Goal: Task Accomplishment & Management: Manage account settings

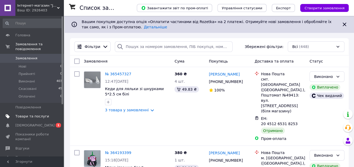
click at [23, 114] on span "Товари та послуги" at bounding box center [32, 116] width 34 height 5
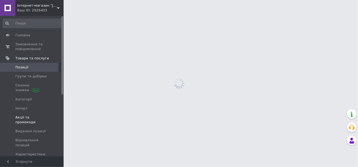
click at [23, 115] on span "Акції та промокоди" at bounding box center [32, 120] width 34 height 10
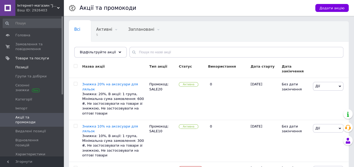
click at [19, 63] on link "Позиції" at bounding box center [32, 67] width 65 height 9
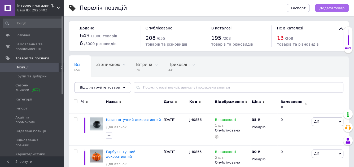
click at [329, 6] on span "Додати товар" at bounding box center [331, 8] width 25 height 4
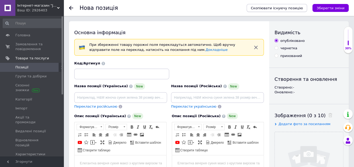
click at [301, 7] on span "Скопіювати існуючу позицію" at bounding box center [277, 8] width 52 height 4
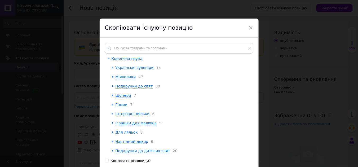
click at [127, 134] on span "Для ляльок" at bounding box center [127, 132] width 22 height 4
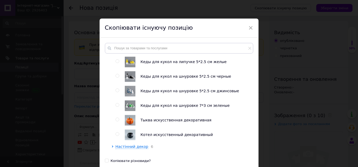
scroll to position [113, 0]
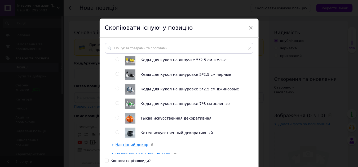
click at [116, 61] on input "radio" at bounding box center [117, 59] width 3 height 3
radio input "true"
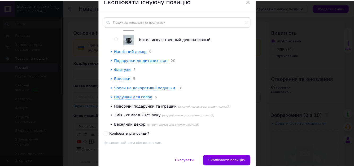
scroll to position [51, 0]
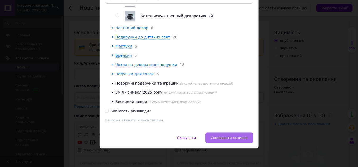
click at [225, 138] on span "Скопіювати позицію" at bounding box center [229, 138] width 37 height 4
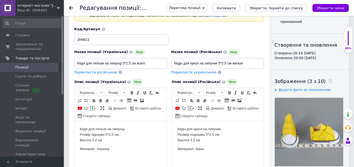
scroll to position [35, 0]
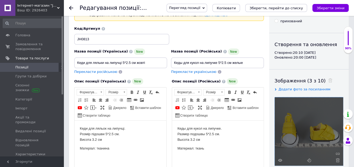
click at [307, 124] on div at bounding box center [309, 131] width 68 height 68
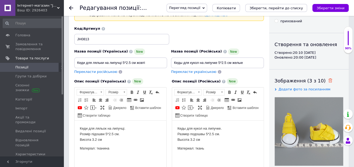
click at [328, 79] on use at bounding box center [330, 80] width 4 height 4
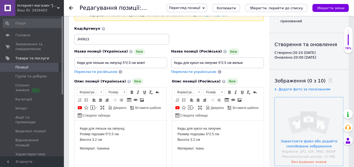
click at [301, 117] on input "file" at bounding box center [309, 131] width 68 height 68
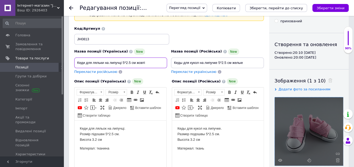
click at [154, 62] on input "Кеди для ляльки на липучці 5*2.5 см жовті" at bounding box center [120, 63] width 93 height 11
type input "Кеди для ляльки на липучці 5*2.5 см рожеві"
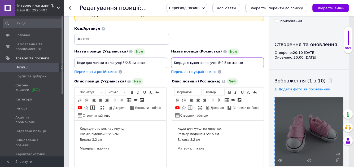
click at [251, 61] on input "Кеды для кукол на липучке 5*2.5 см желые" at bounding box center [217, 63] width 93 height 11
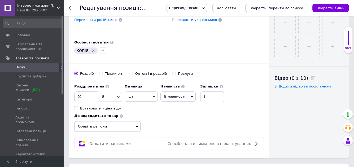
scroll to position [219, 0]
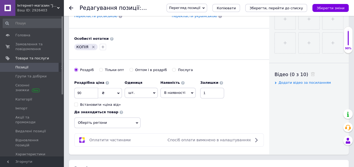
type input "Кеды для кукол на липучке 5*2.5 см розовые"
click at [137, 122] on icon at bounding box center [137, 123] width 2 height 2
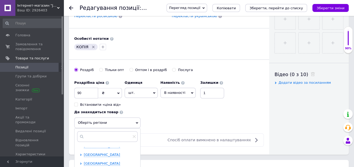
scroll to position [67, 0]
click at [103, 152] on span "[GEOGRAPHIC_DATA]" at bounding box center [102, 153] width 36 height 4
click at [86, 160] on input "checkbox" at bounding box center [85, 161] width 3 height 3
checkbox input "true"
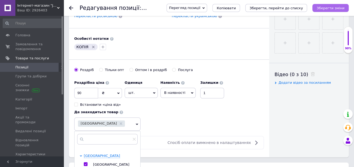
click at [328, 8] on icon "Зберегти зміни" at bounding box center [331, 8] width 28 height 4
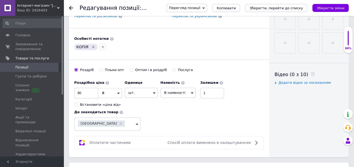
click at [43, 66] on span "Позиції" at bounding box center [32, 67] width 34 height 5
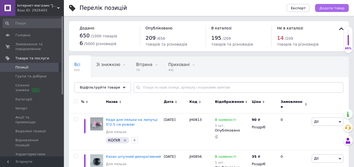
click at [332, 8] on span "Додати товар" at bounding box center [331, 8] width 25 height 4
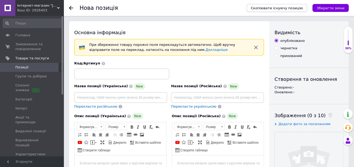
click at [285, 6] on span "Скопіювати існуючу позицію" at bounding box center [277, 8] width 52 height 4
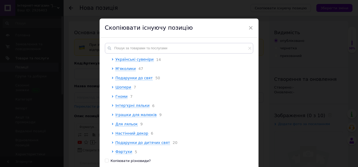
scroll to position [9, 0]
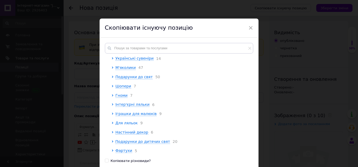
click at [136, 125] on span "Для ляльок" at bounding box center [127, 123] width 22 height 4
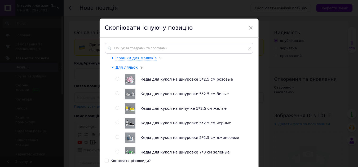
scroll to position [68, 0]
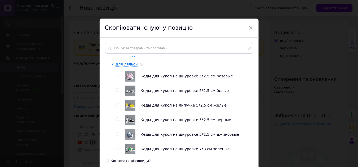
click at [161, 107] on span "Кеды для кукол на липучке 5*2.5 см желые" at bounding box center [184, 105] width 86 height 4
click at [116, 107] on input "radio" at bounding box center [117, 104] width 3 height 3
radio input "true"
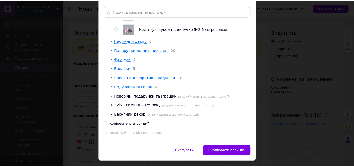
scroll to position [51, 0]
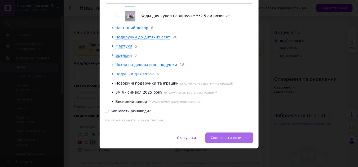
click at [229, 138] on span "Скопіювати позицію" at bounding box center [229, 138] width 37 height 4
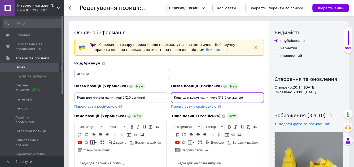
click at [248, 98] on input "Кеды для кукол на липучке 5*2.5 см желые" at bounding box center [217, 97] width 93 height 11
type input "Кеды для кукол на липучке 5*2.5 см голубые"
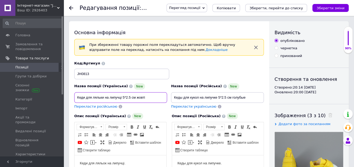
click at [150, 96] on input "Кеди для ляльки на липучці 5*2.5 см жовті" at bounding box center [120, 97] width 93 height 11
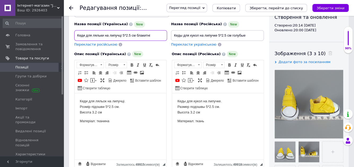
scroll to position [63, 0]
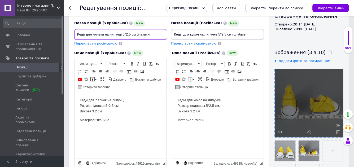
type input "Кеди для ляльки на липучці 5*2.5 см блакитні"
click at [310, 96] on div at bounding box center [309, 103] width 68 height 68
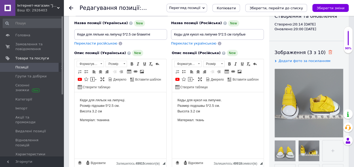
click at [328, 53] on icon at bounding box center [330, 52] width 4 height 4
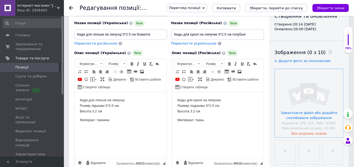
click at [311, 104] on input "file" at bounding box center [309, 103] width 68 height 68
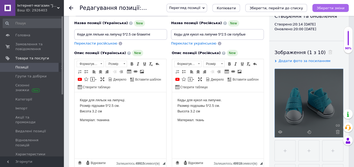
click at [329, 8] on icon "Зберегти зміни" at bounding box center [331, 8] width 28 height 4
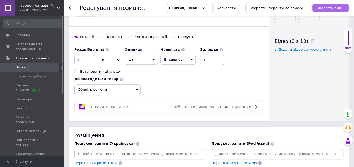
scroll to position [252, 0]
click at [137, 88] on icon at bounding box center [137, 89] width 2 height 2
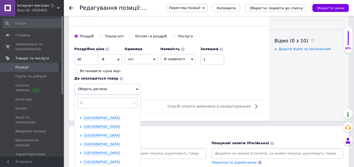
scroll to position [42, 0]
click at [103, 142] on span "[GEOGRAPHIC_DATA]" at bounding box center [102, 144] width 36 height 4
click at [86, 151] on input "checkbox" at bounding box center [85, 152] width 3 height 3
checkbox input "true"
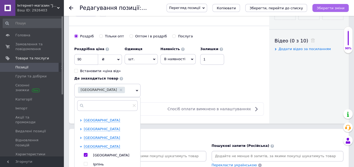
click at [328, 8] on icon "Зберегти зміни" at bounding box center [331, 8] width 28 height 4
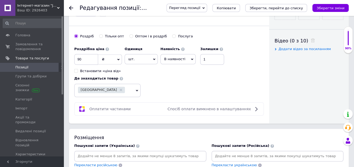
click at [41, 67] on span "Позиції" at bounding box center [32, 67] width 34 height 5
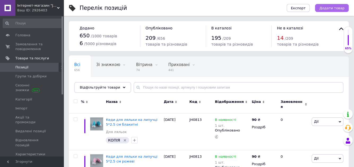
click at [333, 8] on span "Додати товар" at bounding box center [331, 8] width 25 height 4
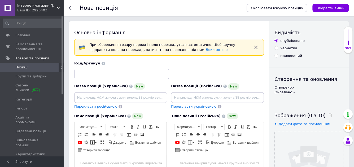
click at [302, 7] on span "Скопіювати існуючу позицію" at bounding box center [277, 8] width 52 height 4
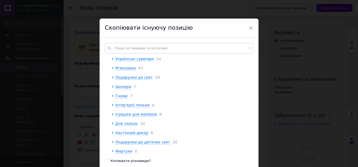
scroll to position [11, 0]
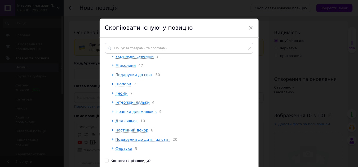
click at [136, 123] on span "Для ляльок" at bounding box center [127, 121] width 22 height 4
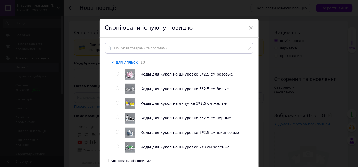
scroll to position [70, 0]
click at [117, 75] on input "radio" at bounding box center [117, 73] width 3 height 3
radio input "true"
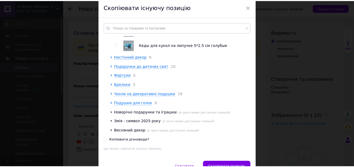
scroll to position [51, 0]
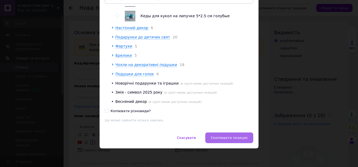
click at [228, 138] on span "Скопіювати позицію" at bounding box center [229, 138] width 37 height 4
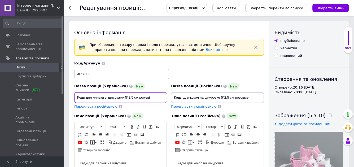
click at [158, 97] on input "Кеди для ляльки зі шнурками 5*2.5 см рожеві" at bounding box center [120, 97] width 93 height 11
type input "Кеди для ляльки зі шнурками 5*2.5 см жовті"
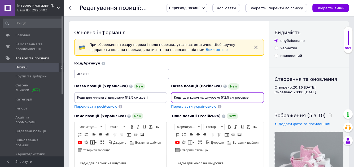
click at [255, 97] on input "Кеды для кукол на шнуровке 5*2.5 см розовые" at bounding box center [217, 97] width 93 height 11
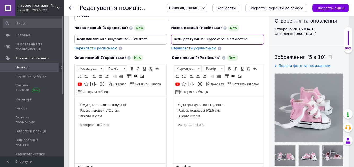
scroll to position [59, 0]
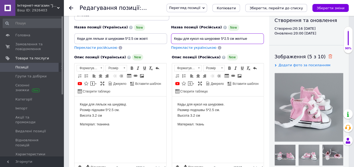
type input "Кеды для кукол на шнуровке 5*2.5 см желтые"
click at [328, 56] on use at bounding box center [330, 56] width 4 height 4
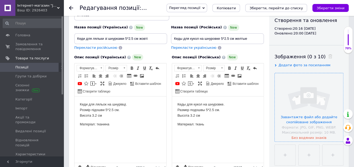
click at [310, 106] on input "file" at bounding box center [309, 107] width 68 height 68
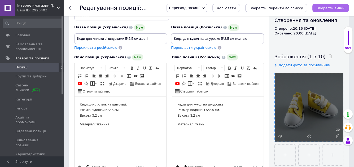
click at [331, 7] on icon "Зберегти зміни" at bounding box center [331, 8] width 28 height 4
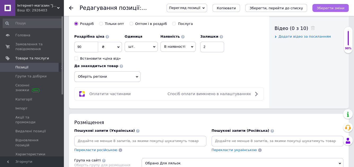
scroll to position [266, 0]
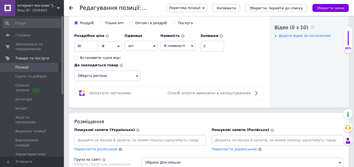
click at [137, 75] on icon at bounding box center [137, 76] width 2 height 2
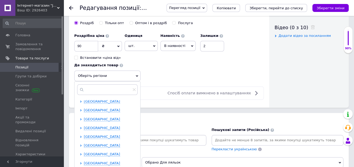
scroll to position [31, 0]
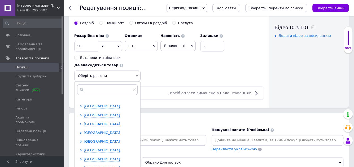
click at [99, 141] on span "[GEOGRAPHIC_DATA]" at bounding box center [102, 141] width 36 height 4
click at [84, 148] on input "checkbox" at bounding box center [85, 149] width 3 height 3
checkbox input "true"
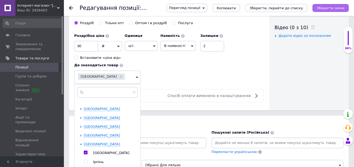
click at [330, 7] on icon "Зберегти зміни" at bounding box center [331, 8] width 28 height 4
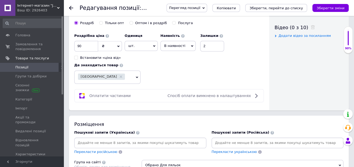
click at [25, 69] on span "Позиції" at bounding box center [21, 67] width 13 height 5
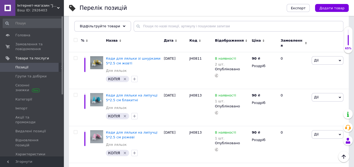
scroll to position [60, 0]
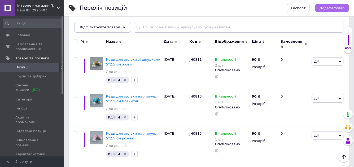
click at [330, 8] on span "Додати товар" at bounding box center [331, 8] width 25 height 4
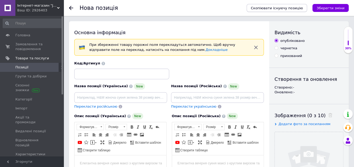
click at [278, 6] on span "Скопіювати існуючу позицію" at bounding box center [277, 8] width 52 height 4
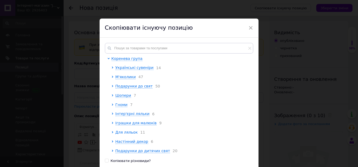
click at [133, 134] on span "Для ляльок" at bounding box center [127, 132] width 22 height 4
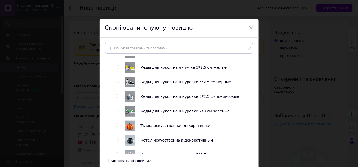
scroll to position [110, 0]
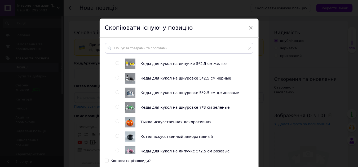
click at [117, 50] on input "radio" at bounding box center [117, 48] width 3 height 3
radio input "true"
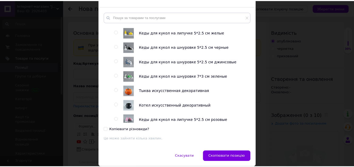
scroll to position [51, 0]
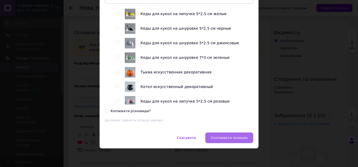
click at [230, 139] on span "Скопіювати позицію" at bounding box center [229, 138] width 37 height 4
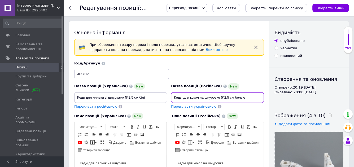
click at [252, 96] on input "Кеды для кукол на шнуровке 5*2.5 см белые" at bounding box center [217, 97] width 93 height 11
type input "Кеды для кукол на шнуровке 5*2.5 см сиреневые"
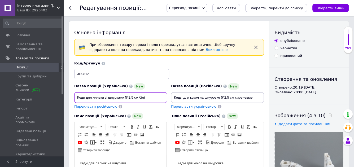
click at [153, 96] on input "Кеди для ляльки зі шнурками 5*2.5 см білі" at bounding box center [120, 97] width 93 height 11
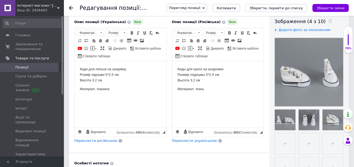
scroll to position [95, 0]
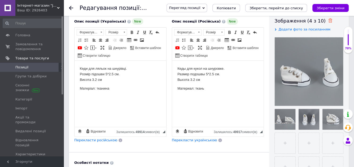
type input "Кеди для ляльки зі шнурками 5*2.5 см бузкові"
click at [328, 21] on icon at bounding box center [330, 21] width 4 height 4
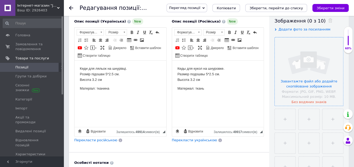
click at [304, 72] on input "file" at bounding box center [309, 71] width 68 height 68
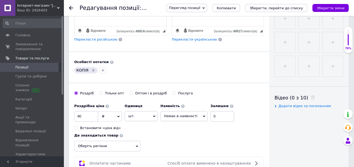
scroll to position [198, 0]
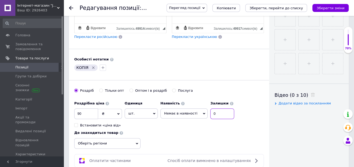
click at [211, 113] on input "0" at bounding box center [222, 113] width 24 height 11
type input "1"
click at [137, 142] on icon at bounding box center [137, 143] width 2 height 2
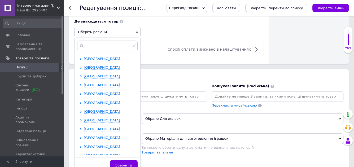
scroll to position [310, 0]
click at [102, 129] on span "[GEOGRAPHIC_DATA]" at bounding box center [102, 129] width 36 height 4
click at [87, 136] on input "checkbox" at bounding box center [85, 137] width 3 height 3
checkbox input "true"
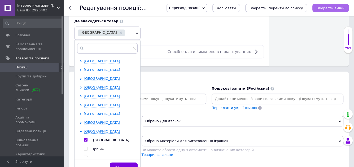
click at [328, 8] on icon "Зберегти зміни" at bounding box center [331, 8] width 28 height 4
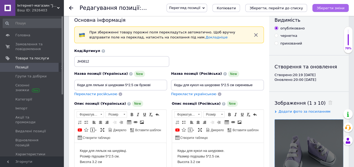
scroll to position [0, 0]
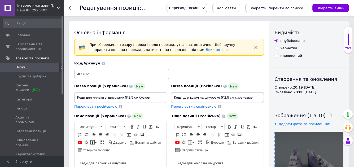
click at [43, 66] on span "Позиції" at bounding box center [32, 67] width 34 height 5
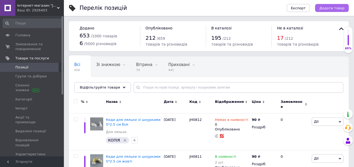
click at [331, 9] on span "Додати товар" at bounding box center [331, 8] width 25 height 4
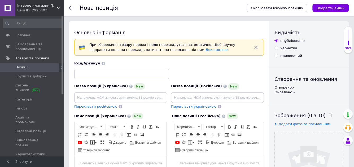
click at [286, 7] on span "Скопіювати існуючу позицію" at bounding box center [277, 8] width 52 height 4
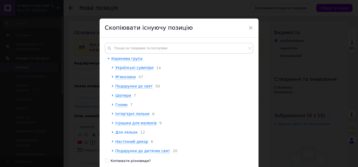
click at [132, 134] on span "Для ляльок" at bounding box center [127, 132] width 22 height 4
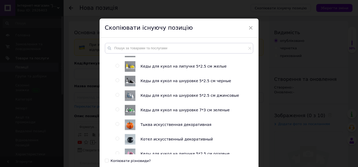
scroll to position [108, 0]
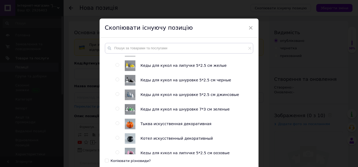
click at [116, 111] on input "radio" at bounding box center [117, 108] width 3 height 3
radio input "true"
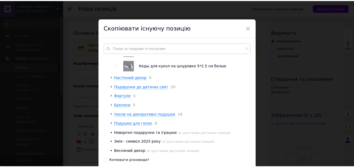
scroll to position [51, 0]
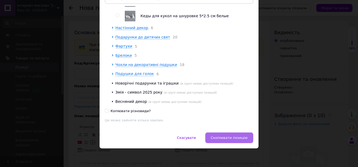
click at [230, 137] on span "Скопіювати позицію" at bounding box center [229, 138] width 37 height 4
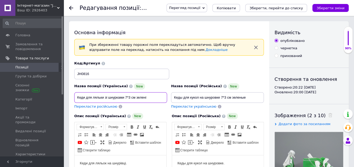
click at [153, 97] on input "Кеди для ляльки зі шнурками 7*3 см зелені" at bounding box center [120, 97] width 93 height 11
type input "Кеди для ляльки зі шнурками 7*3 см червоні"
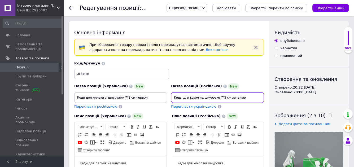
click at [251, 97] on input "Кеды для кукол на шнуровке 7*3 см зеленые" at bounding box center [217, 97] width 93 height 11
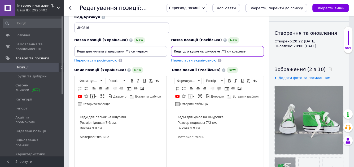
scroll to position [49, 0]
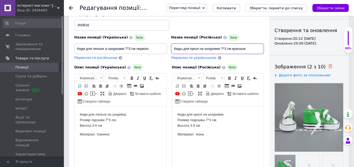
type input "Кеды для кукол на шнуровке 7*3 см красные"
click at [328, 67] on icon at bounding box center [330, 66] width 4 height 4
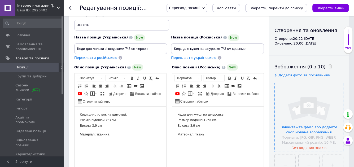
click at [310, 113] on input "file" at bounding box center [309, 117] width 68 height 68
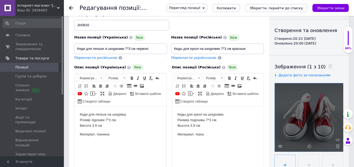
click at [283, 160] on input "file" at bounding box center [285, 165] width 21 height 21
type input "C:\fakepath\IMG_20250831_175642.jpg"
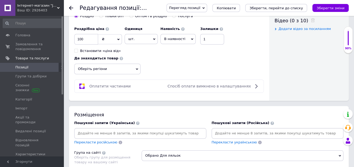
scroll to position [275, 0]
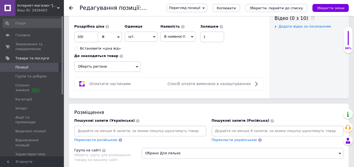
click at [137, 65] on icon at bounding box center [137, 66] width 2 height 2
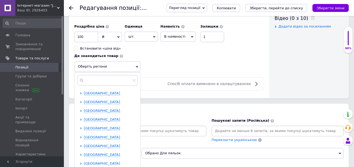
click at [102, 163] on span "[GEOGRAPHIC_DATA]" at bounding box center [102, 163] width 36 height 4
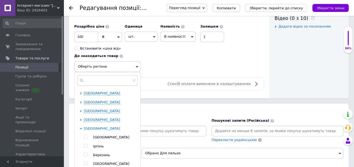
scroll to position [37, 0]
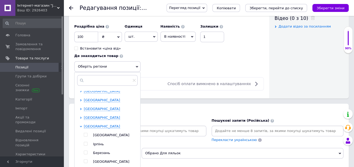
click at [85, 133] on input "checkbox" at bounding box center [85, 134] width 3 height 3
checkbox input "true"
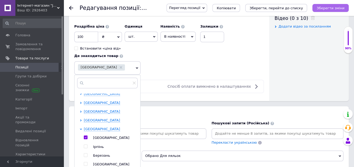
click at [329, 8] on icon "Зберегти зміни" at bounding box center [331, 8] width 28 height 4
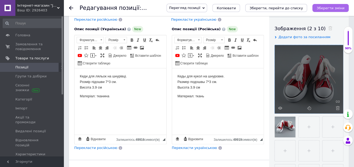
scroll to position [85, 0]
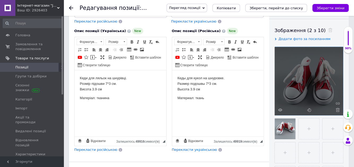
click at [33, 68] on span "Позиції" at bounding box center [32, 67] width 34 height 5
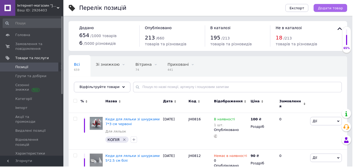
click at [339, 7] on span "Додати товар" at bounding box center [331, 8] width 25 height 4
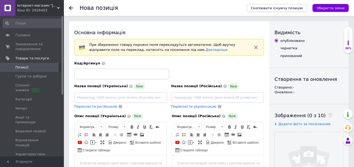
click at [280, 9] on span "Скопіювати існуючу позицію" at bounding box center [277, 8] width 52 height 4
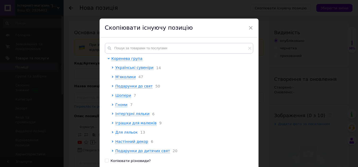
click at [130, 134] on span "Для ляльок" at bounding box center [127, 132] width 22 height 4
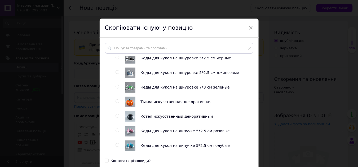
scroll to position [130, 0]
click at [117, 132] on input "radio" at bounding box center [117, 130] width 3 height 3
radio input "true"
click at [117, 132] on input "radio" at bounding box center [117, 130] width 3 height 3
click at [118, 132] on input "radio" at bounding box center [117, 130] width 3 height 3
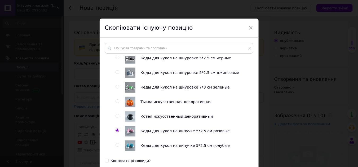
click at [117, 59] on input "radio" at bounding box center [117, 57] width 3 height 3
radio input "true"
radio input "false"
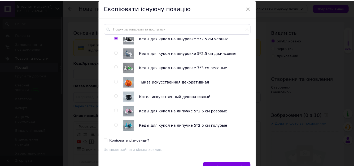
scroll to position [51, 0]
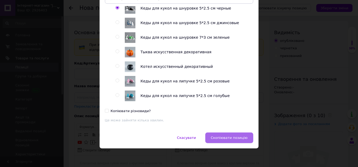
click at [228, 138] on span "Скопіювати позицію" at bounding box center [229, 138] width 37 height 4
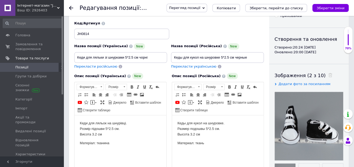
scroll to position [43, 0]
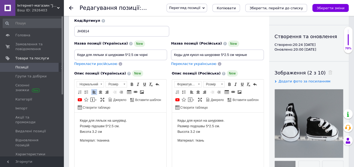
click at [106, 125] on p "Кеди для ляльок на шнурівці. Розмір підошви 5*2.5 см. Висота 3.2 см" at bounding box center [120, 126] width 81 height 16
click at [116, 125] on p "Кеди для ляльок на шнурівці. Розмір підошви 3.2*2.5 см. Висота 3.2 см" at bounding box center [120, 126] width 81 height 16
click at [97, 130] on p "Кеди для ляльок на шнурівці. Розмір підошви 3.2*2 см. Висота 3.2 см" at bounding box center [120, 126] width 81 height 16
click at [195, 132] on p "Кеды для кукол на шнуровке. Размер подошвы 5*2.5 см. Высота 3.2 см" at bounding box center [217, 126] width 81 height 16
click at [207, 125] on p "Кеды для кукол на шнуровке. Размер подошвы 5*2.5 см. Высота 3 см" at bounding box center [217, 126] width 81 height 16
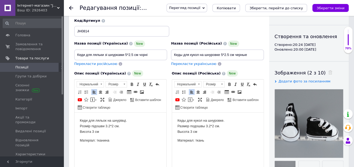
click at [238, 142] on p "Материал: ткань" at bounding box center [217, 141] width 81 height 6
click at [328, 73] on icon at bounding box center [330, 73] width 4 height 4
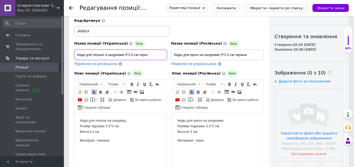
click at [133, 55] on input "Кеди для ляльки зі шнурками 5*2.5 см чорні" at bounding box center [120, 55] width 93 height 11
click at [126, 54] on input "Кеди для ляльки зі шнурками 5*2 см чорні" at bounding box center [120, 55] width 93 height 11
type input "Кеди для ляльки зі шнурками 3.2*2 см чорні"
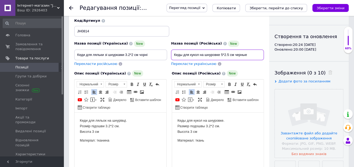
click at [222, 55] on input "Кеды для кукол на шнуровке 5*2.5 см черные" at bounding box center [217, 55] width 93 height 11
click at [232, 53] on input "Кеды для кукол на шнуровке 3.2*2.5 см черные" at bounding box center [217, 55] width 93 height 11
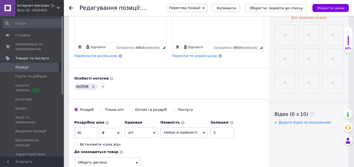
scroll to position [181, 0]
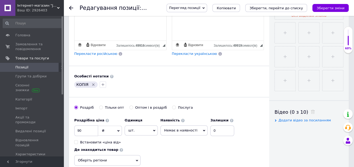
type input "Кеды для кукол на шнуровке 3.2*2 см черные"
click at [175, 131] on span "Немає в наявності" at bounding box center [180, 130] width 33 height 4
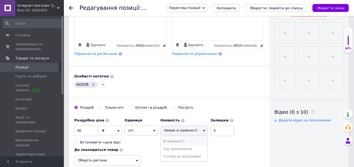
click at [170, 138] on li "В наявності" at bounding box center [184, 141] width 47 height 7
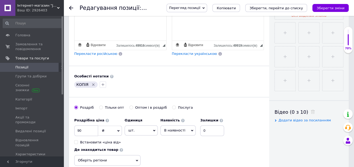
click at [95, 82] on icon "Видалити мітку" at bounding box center [93, 84] width 4 height 4
click at [213, 128] on input "0" at bounding box center [212, 130] width 24 height 11
type input "1"
click at [157, 75] on div "Особисті нотатки" at bounding box center [169, 76] width 190 height 5
click at [81, 130] on input "90" at bounding box center [86, 130] width 24 height 11
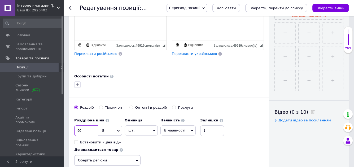
type input "9"
type input "70"
click at [193, 75] on div "Особисті нотатки" at bounding box center [169, 76] width 190 height 5
click at [330, 9] on icon "Зберегти зміни" at bounding box center [331, 8] width 28 height 4
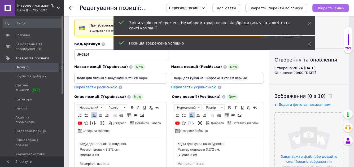
scroll to position [0, 0]
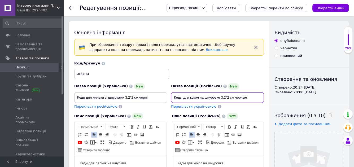
click at [251, 96] on input "Кеды для кукол на шнуровке 3.2*2 см черные" at bounding box center [217, 97] width 93 height 11
type input "Кеды для кукол на шнуровке 3.2*2 см розовые"
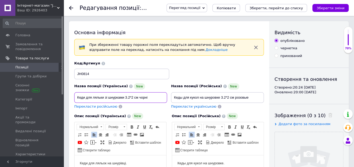
click at [154, 96] on input "Кеди для ляльки зі шнурками 3.2*2 см чорні" at bounding box center [120, 97] width 93 height 11
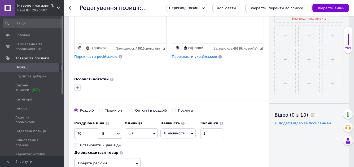
scroll to position [178, 0]
type input "Кеди для ляльки зі шнурками 3.2*2 см рожеві"
click at [210, 130] on input "1" at bounding box center [212, 133] width 24 height 11
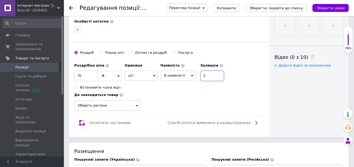
scroll to position [237, 0]
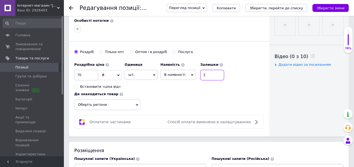
type input "2"
click at [137, 104] on icon at bounding box center [137, 105] width 2 height 2
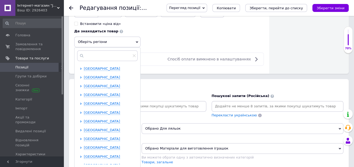
scroll to position [301, 0]
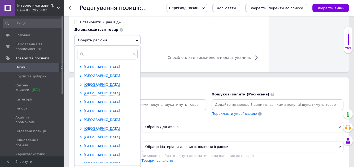
click at [99, 136] on span "[GEOGRAPHIC_DATA]" at bounding box center [102, 137] width 36 height 4
click at [85, 144] on input "checkbox" at bounding box center [85, 145] width 3 height 3
checkbox input "true"
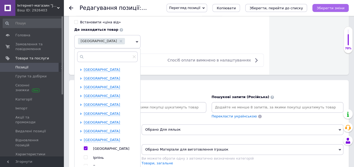
click at [329, 7] on icon "Зберегти зміни" at bounding box center [331, 8] width 28 height 4
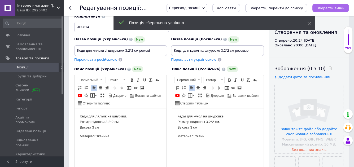
scroll to position [46, 0]
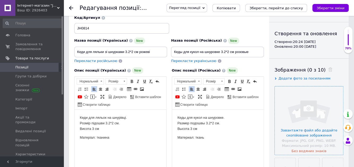
click at [308, 110] on input "file" at bounding box center [309, 120] width 68 height 68
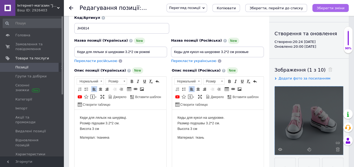
click at [333, 8] on icon "Зберегти зміни" at bounding box center [331, 8] width 28 height 4
click at [43, 68] on span "Позиції" at bounding box center [32, 67] width 34 height 5
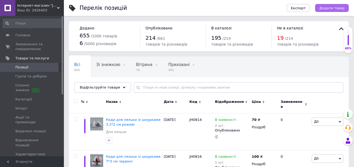
click at [338, 8] on span "Додати товар" at bounding box center [331, 8] width 25 height 4
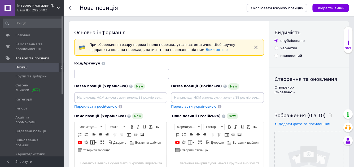
click at [292, 7] on span "Скопіювати існуючу позицію" at bounding box center [277, 8] width 52 height 4
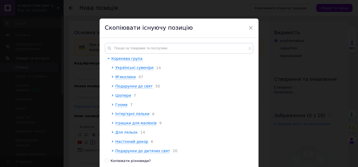
click at [134, 134] on span "Для ляльок" at bounding box center [127, 132] width 22 height 4
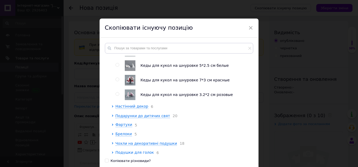
scroll to position [240, 0]
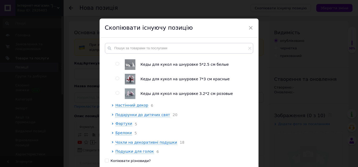
click at [117, 95] on input "radio" at bounding box center [117, 92] width 3 height 3
radio input "true"
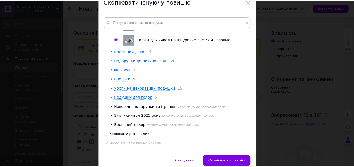
scroll to position [51, 0]
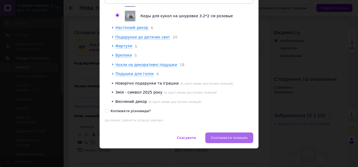
click at [226, 138] on span "Скопіювати позицію" at bounding box center [229, 138] width 37 height 4
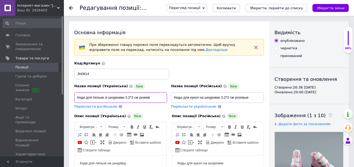
click at [158, 98] on input "Кеди для ляльки зі шнурками 3.2*2 см рожеві" at bounding box center [120, 97] width 93 height 11
type input "Кеди для ляльки зі шнурками 3.2*2 см жовті"
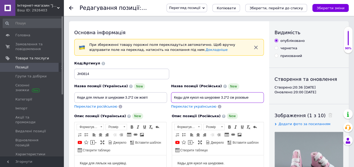
click at [254, 97] on input "Кеды для кукол на шнуровке 3.2*2 см розовые" at bounding box center [217, 97] width 93 height 11
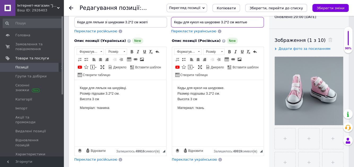
scroll to position [77, 0]
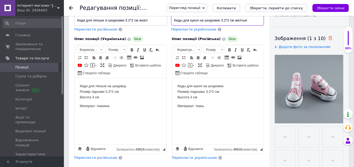
type input "Кеды для кукол на шнуровке 3.2*2 см желтые"
click at [328, 38] on use at bounding box center [330, 38] width 4 height 4
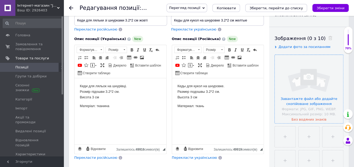
click at [311, 85] on input "file" at bounding box center [309, 89] width 68 height 68
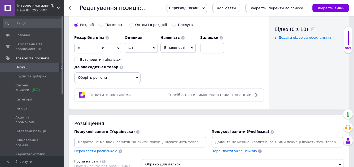
scroll to position [265, 0]
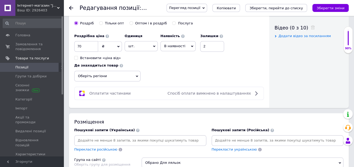
click at [137, 75] on icon at bounding box center [137, 76] width 2 height 2
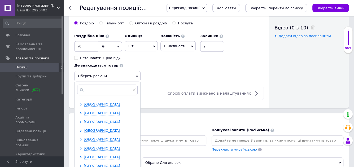
scroll to position [43, 0]
click at [101, 130] on span "[GEOGRAPHIC_DATA]" at bounding box center [102, 130] width 36 height 4
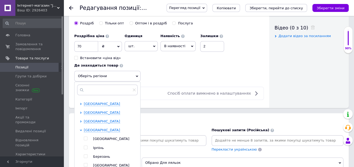
click at [87, 137] on input "checkbox" at bounding box center [85, 138] width 3 height 3
checkbox input "true"
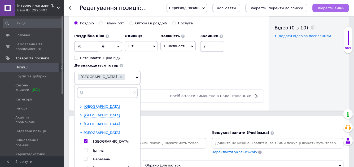
click at [334, 8] on icon "Зберегти зміни" at bounding box center [331, 8] width 28 height 4
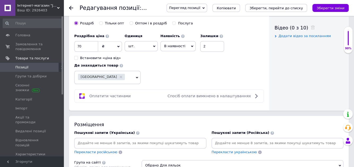
click at [44, 66] on span "Позиції" at bounding box center [32, 67] width 34 height 5
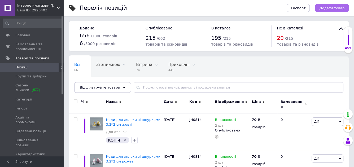
click at [331, 8] on span "Додати товар" at bounding box center [331, 8] width 25 height 4
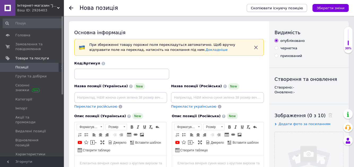
click at [286, 9] on span "Скопіювати існуючу позицію" at bounding box center [277, 8] width 52 height 4
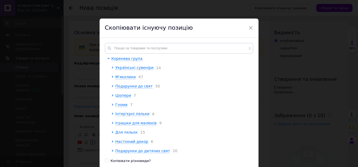
click at [137, 134] on span "Для ляльок" at bounding box center [127, 132] width 22 height 4
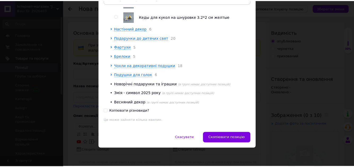
scroll to position [283, 0]
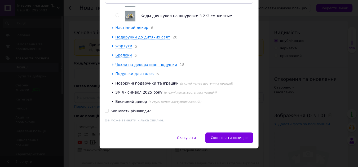
click at [118, 17] on input "radio" at bounding box center [117, 15] width 3 height 3
radio input "true"
click at [228, 137] on span "Скопіювати позицію" at bounding box center [229, 138] width 37 height 4
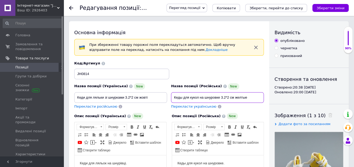
click at [254, 97] on input "Кеды для кукол на шнуровке 3.2*2 см желтые" at bounding box center [217, 97] width 93 height 11
type input "Кеды для кукол на шнуровке 3.2*2 см джинсовые"
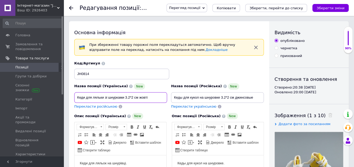
click at [155, 97] on input "Кеди для ляльки зі шнурками 3.2*2 см жовті" at bounding box center [120, 97] width 93 height 11
type input "Кеди для ляльки зі шнурками 3.2*2 см джинсові"
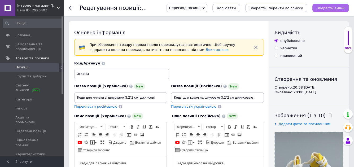
click at [326, 6] on icon "Зберегти зміни" at bounding box center [331, 8] width 28 height 4
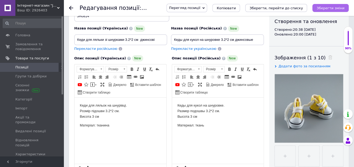
scroll to position [58, 0]
click at [328, 58] on icon at bounding box center [330, 57] width 4 height 4
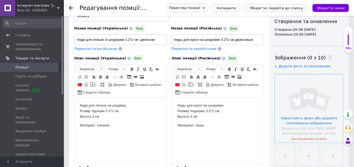
click at [309, 101] on input "file" at bounding box center [309, 108] width 68 height 68
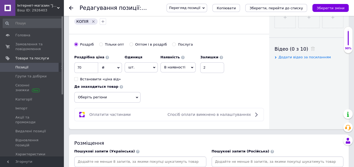
scroll to position [245, 0]
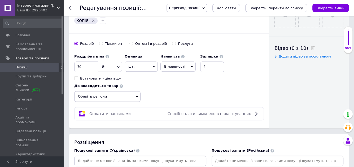
click at [137, 96] on icon at bounding box center [137, 97] width 2 height 2
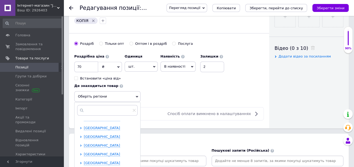
scroll to position [40, 0]
click at [109, 154] on span "[GEOGRAPHIC_DATA]" at bounding box center [102, 154] width 36 height 4
click at [86, 160] on input "checkbox" at bounding box center [85, 161] width 3 height 3
checkbox input "true"
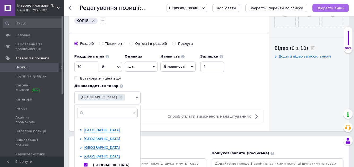
click at [333, 8] on icon "Зберегти зміни" at bounding box center [331, 8] width 28 height 4
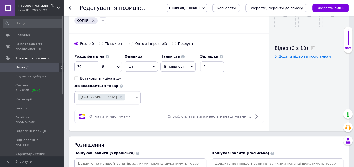
click at [43, 65] on span "Позиції" at bounding box center [32, 67] width 34 height 5
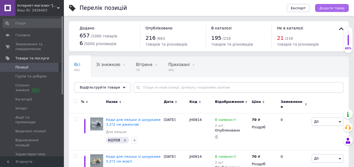
click at [335, 7] on span "Додати товар" at bounding box center [331, 8] width 25 height 4
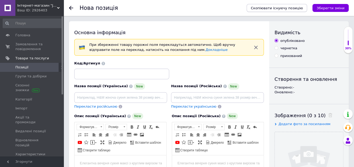
click at [289, 8] on span "Скопіювати існуючу позицію" at bounding box center [277, 8] width 52 height 4
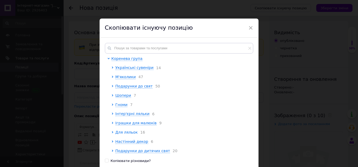
click at [133, 134] on span "Для ляльок" at bounding box center [127, 132] width 22 height 4
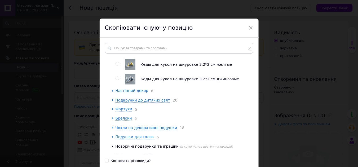
scroll to position [284, 0]
click at [116, 65] on input "radio" at bounding box center [117, 63] width 3 height 3
radio input "true"
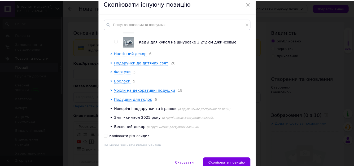
scroll to position [51, 0]
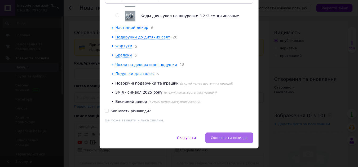
click at [228, 137] on span "Скопіювати позицію" at bounding box center [229, 138] width 37 height 4
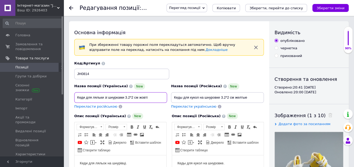
click at [153, 95] on input "Кеди для ляльки зі шнурками 3.2*2 см жовті" at bounding box center [120, 97] width 93 height 11
type input "Кеди для ляльки зі шнурками 3.2*2 см червоні"
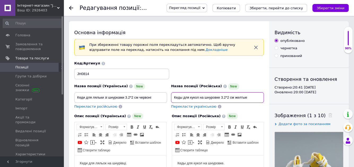
click at [253, 96] on input "Кеды для кукол на шнуровке 3.2*2 см желтые" at bounding box center [217, 97] width 93 height 11
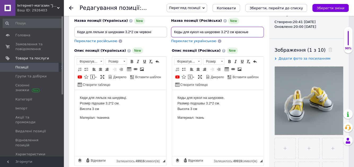
scroll to position [66, 0]
type input "Кеды для кукол на шнуровке 3.2*2 см красные"
click at [328, 49] on icon at bounding box center [330, 49] width 4 height 4
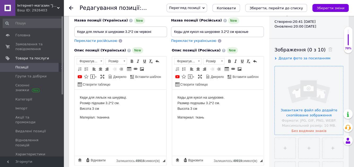
click at [309, 98] on input "file" at bounding box center [309, 100] width 68 height 68
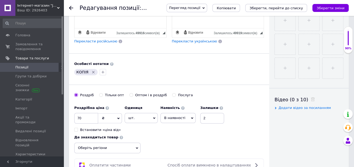
scroll to position [195, 0]
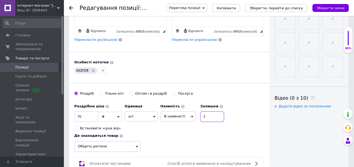
click at [213, 114] on input "2" at bounding box center [212, 116] width 24 height 11
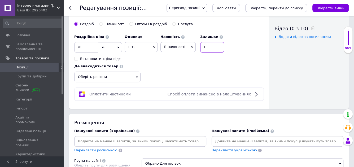
scroll to position [266, 0]
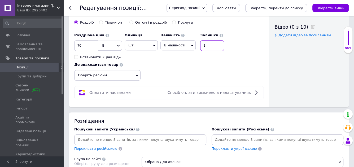
type input "1"
click at [137, 74] on icon at bounding box center [137, 75] width 2 height 2
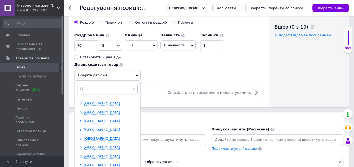
scroll to position [35, 0]
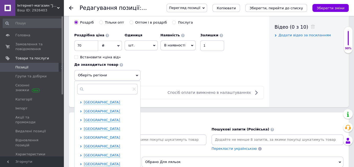
click at [99, 138] on span "[GEOGRAPHIC_DATA]" at bounding box center [102, 138] width 36 height 4
click at [85, 145] on input "checkbox" at bounding box center [85, 145] width 3 height 3
checkbox input "true"
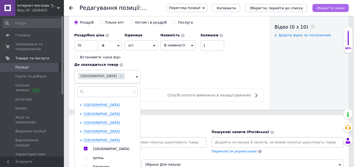
click at [327, 7] on icon "Зберегти зміни" at bounding box center [331, 8] width 28 height 4
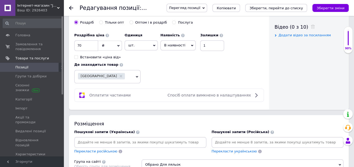
click at [47, 68] on span "Позиції" at bounding box center [32, 67] width 34 height 5
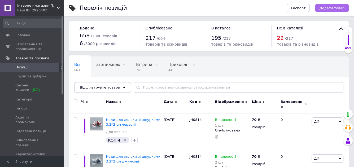
click at [340, 9] on span "Додати товар" at bounding box center [331, 8] width 25 height 4
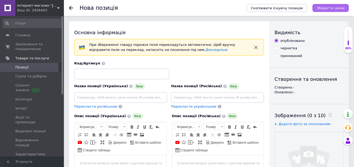
click at [331, 7] on icon "Зберегти зміни" at bounding box center [331, 8] width 28 height 4
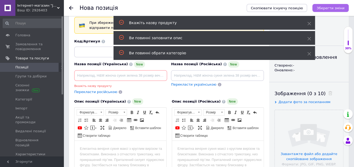
scroll to position [24, 0]
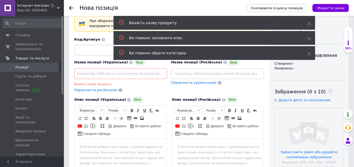
click at [47, 66] on span "Позиції" at bounding box center [32, 67] width 34 height 5
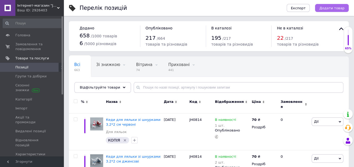
click at [330, 7] on span "Додати товар" at bounding box center [331, 8] width 25 height 4
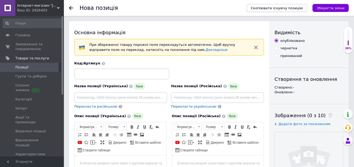
click at [276, 8] on span "Скопіювати існуючу позицію" at bounding box center [277, 8] width 52 height 4
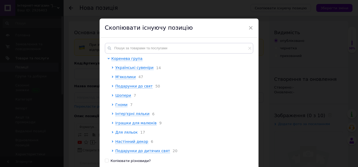
click at [129, 134] on span "Для ляльок" at bounding box center [127, 132] width 22 height 4
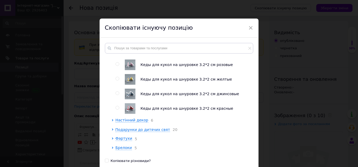
scroll to position [279, 0]
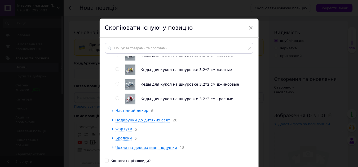
click at [116, 100] on input "radio" at bounding box center [117, 98] width 3 height 3
radio input "true"
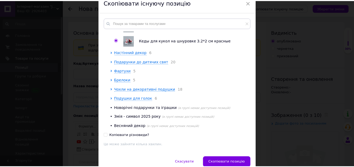
scroll to position [51, 0]
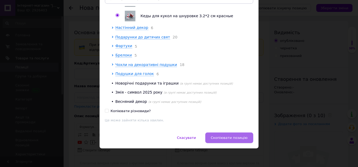
click at [230, 138] on span "Скопіювати позицію" at bounding box center [229, 138] width 37 height 4
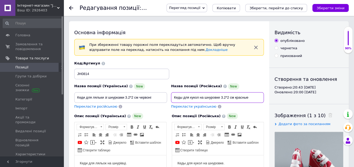
click at [253, 97] on input "Кеды для кукол на шнуровке 3.2*2 см красные" at bounding box center [217, 97] width 93 height 11
type input "Кеды для кукол на шнуровке 3.2*2 см сиреневые"
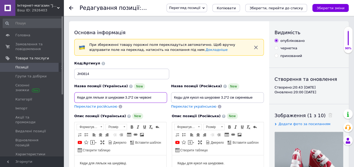
click at [156, 96] on input "Кеди для ляльки зі шнурками 3.2*2 см червоні" at bounding box center [120, 97] width 93 height 11
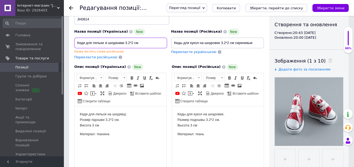
scroll to position [55, 0]
click at [328, 60] on icon at bounding box center [330, 61] width 4 height 4
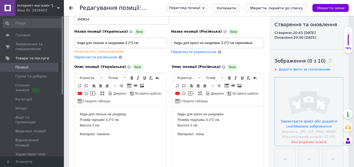
click at [305, 111] on input "file" at bounding box center [309, 111] width 68 height 68
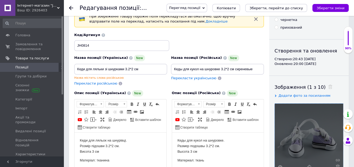
scroll to position [28, 0]
click at [145, 70] on input "Кеди для ляльки зі шнурками 3.2*2 см" at bounding box center [120, 69] width 93 height 11
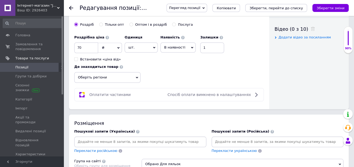
scroll to position [265, 0]
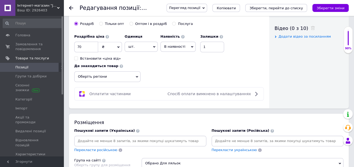
type input "Кеди для ляльки зі шнурками 3.2*2 см бузкові"
click at [138, 76] on icon at bounding box center [137, 77] width 2 height 2
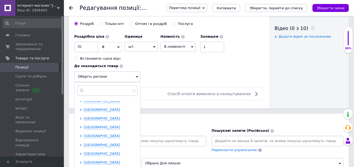
scroll to position [47, 0]
click at [103, 125] on span "[GEOGRAPHIC_DATA]" at bounding box center [102, 127] width 36 height 4
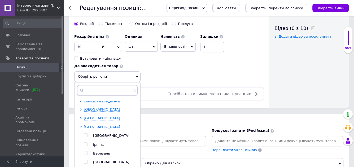
click at [85, 134] on input "checkbox" at bounding box center [85, 135] width 3 height 3
checkbox input "true"
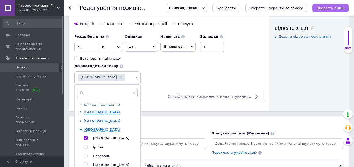
click at [327, 8] on icon "Зберегти зміни" at bounding box center [331, 8] width 28 height 4
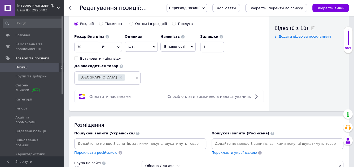
click at [43, 67] on span "Позиції" at bounding box center [32, 67] width 34 height 5
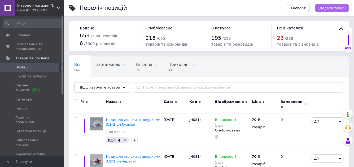
click at [333, 7] on span "Додати товар" at bounding box center [331, 8] width 25 height 4
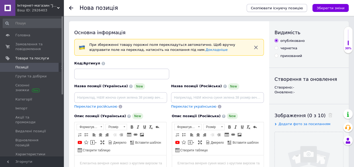
click at [294, 7] on span "Скопіювати існуючу позицію" at bounding box center [277, 8] width 52 height 4
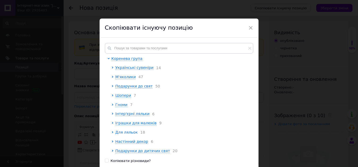
click at [136, 134] on span "Для ляльок" at bounding box center [127, 132] width 22 height 4
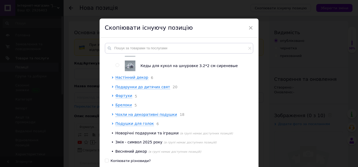
scroll to position [342, 0]
click at [116, 66] on input "radio" at bounding box center [117, 65] width 3 height 3
radio input "true"
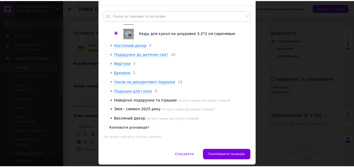
scroll to position [51, 0]
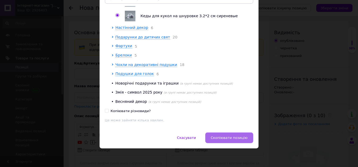
click at [227, 138] on span "Скопіювати позицію" at bounding box center [229, 138] width 37 height 4
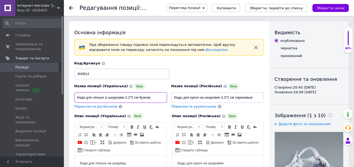
click at [158, 97] on input "Кеди для ляльки зі шнурками 3.2*2 см бузкові" at bounding box center [120, 97] width 93 height 11
type input "Кеди для ляльки зі шнурками 3.2*2 см блакитні"
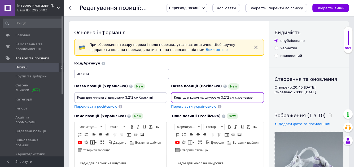
click at [258, 95] on input "Кеды для кукол на шнуровке 3.2*2 см сиреневые" at bounding box center [217, 97] width 93 height 11
type input "Кеды для кукол на шнуровке 3.2*2 см голубые"
click at [328, 114] on use at bounding box center [330, 115] width 4 height 4
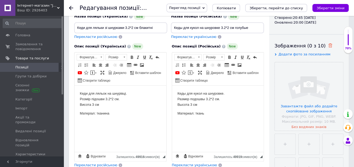
scroll to position [71, 0]
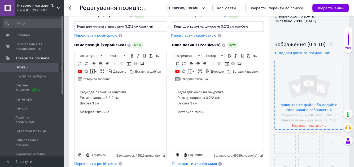
click at [307, 95] on input "file" at bounding box center [309, 95] width 68 height 68
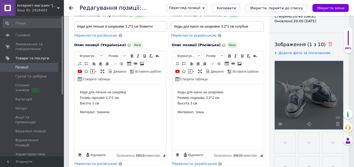
click at [328, 45] on use at bounding box center [330, 44] width 4 height 4
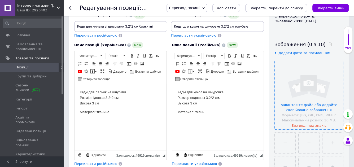
click at [309, 103] on input "file" at bounding box center [309, 95] width 68 height 68
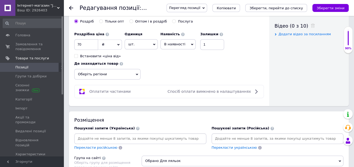
scroll to position [270, 0]
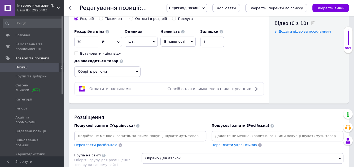
click at [136, 71] on icon at bounding box center [137, 72] width 2 height 2
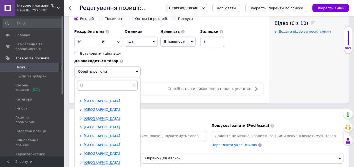
scroll to position [41, 0]
click at [99, 126] on span "[GEOGRAPHIC_DATA]" at bounding box center [102, 127] width 36 height 4
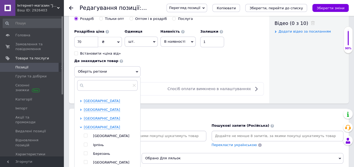
click at [86, 134] on input "checkbox" at bounding box center [85, 135] width 3 height 3
checkbox input "true"
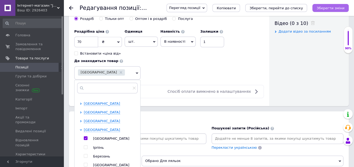
click at [326, 7] on icon "Зберегти зміни" at bounding box center [331, 8] width 28 height 4
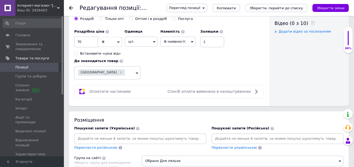
click at [48, 68] on span "Позиції" at bounding box center [32, 67] width 34 height 5
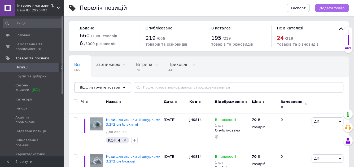
click at [337, 8] on span "Додати товар" at bounding box center [331, 8] width 25 height 4
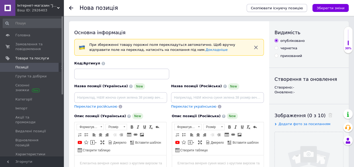
click at [283, 8] on span "Скопіювати існуючу позицію" at bounding box center [277, 8] width 52 height 4
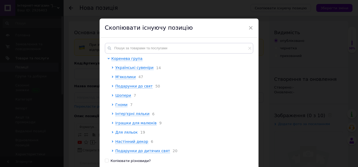
click at [132, 134] on span "Для ляльок" at bounding box center [127, 132] width 22 height 4
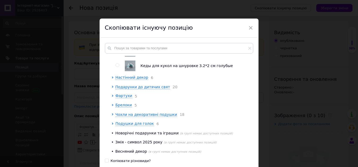
scroll to position [343, 0]
click at [117, 67] on input "radio" at bounding box center [117, 65] width 3 height 3
radio input "true"
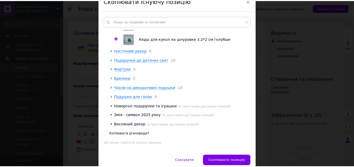
scroll to position [51, 0]
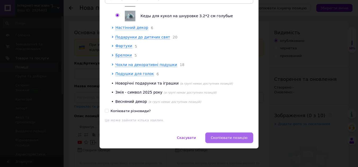
click at [224, 139] on span "Скопіювати позицію" at bounding box center [229, 138] width 37 height 4
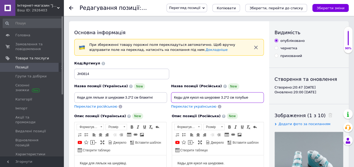
click at [253, 97] on input "Кеды для кукол на шнуровке 3.2*2 см голубые" at bounding box center [217, 97] width 93 height 11
type input "Кеды для кукол на шнуровке 3.2*2 см ярко-розовые"
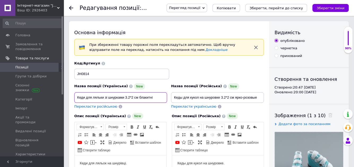
click at [139, 97] on input "Кеди для ляльки зі шнурками 3.2*2 см блакитні" at bounding box center [120, 97] width 93 height 11
type input "Кеди для ляльки зі шнурками 3.2*2 см яскраво-рожеві"
click at [328, 114] on icon at bounding box center [330, 115] width 4 height 4
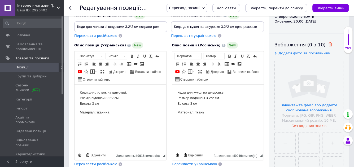
scroll to position [73, 0]
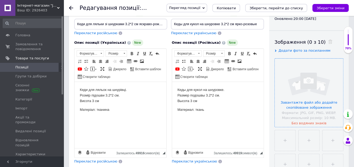
click at [311, 95] on input "file" at bounding box center [309, 93] width 68 height 68
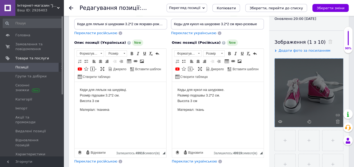
click at [305, 30] on div at bounding box center [309, 30] width 80 height 0
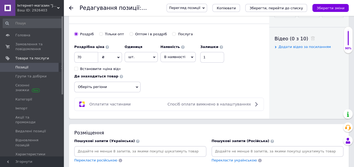
scroll to position [263, 0]
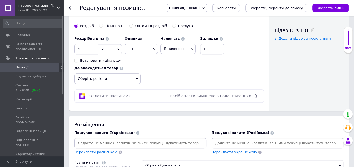
click at [137, 78] on icon at bounding box center [137, 79] width 2 height 2
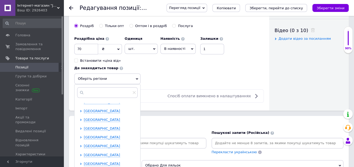
scroll to position [41, 0]
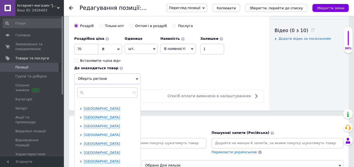
click at [91, 134] on span "[GEOGRAPHIC_DATA]" at bounding box center [102, 135] width 36 height 4
click at [85, 142] on input "checkbox" at bounding box center [85, 143] width 3 height 3
checkbox input "true"
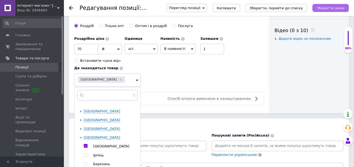
click at [332, 9] on icon "Зберегти зміни" at bounding box center [331, 8] width 28 height 4
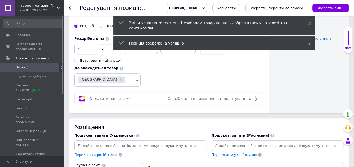
click at [24, 66] on span "Позиції" at bounding box center [21, 67] width 13 height 5
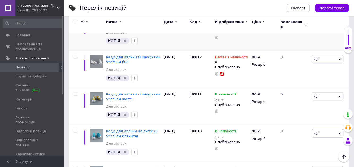
scroll to position [377, 0]
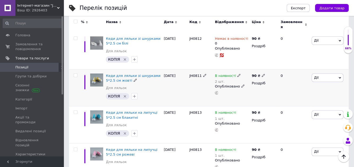
click at [126, 98] on icon "Видалити мітку" at bounding box center [125, 96] width 2 height 2
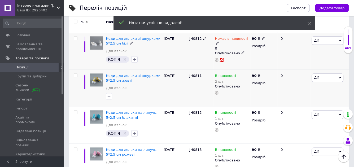
click at [127, 62] on icon "Видалити мітку" at bounding box center [125, 59] width 4 height 4
click at [126, 135] on icon "Видалити мітку" at bounding box center [125, 133] width 2 height 2
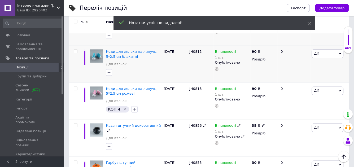
scroll to position [438, 0]
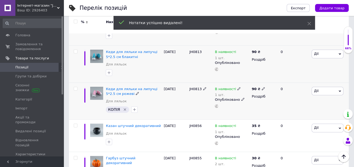
click at [127, 112] on icon "Видалити мітку" at bounding box center [125, 109] width 4 height 4
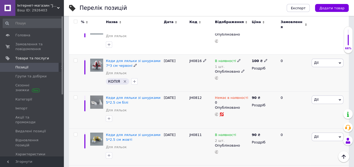
scroll to position [318, 0]
click at [127, 84] on icon "Видалити мітку" at bounding box center [125, 82] width 4 height 4
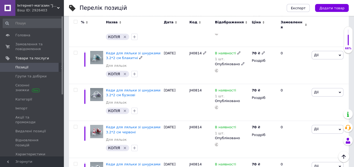
scroll to position [0, 0]
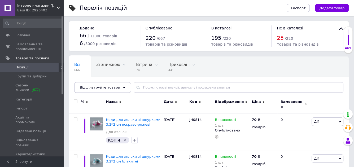
drag, startPoint x: 100, startPoint y: 93, endPoint x: 102, endPoint y: 90, distance: 3.9
click at [102, 89] on span "Відфільтруйте товари" at bounding box center [100, 87] width 40 height 4
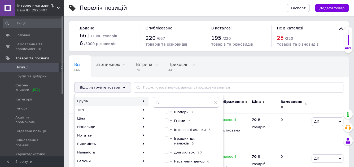
scroll to position [41, 0]
click at [166, 150] on input "checkbox" at bounding box center [166, 151] width 3 height 3
checkbox input "true"
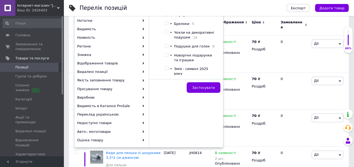
scroll to position [115, 0]
click at [202, 89] on span "Застосувати" at bounding box center [203, 87] width 23 height 4
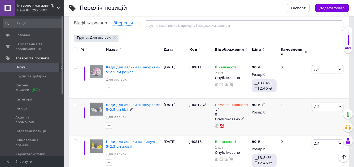
scroll to position [62, 0]
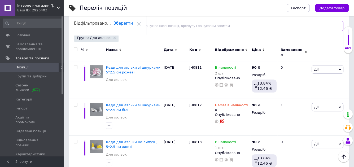
click at [180, 28] on input "text" at bounding box center [239, 26] width 210 height 11
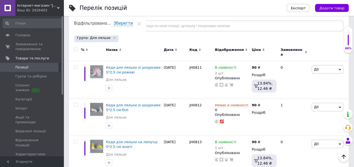
click at [146, 43] on div "Група: Для ляльок" at bounding box center [208, 38] width 270 height 9
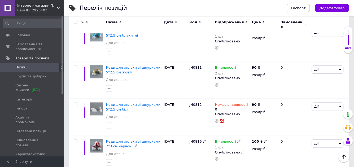
scroll to position [424, 0]
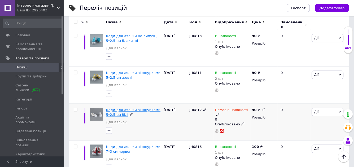
click at [122, 116] on span "Кеди для ляльки зі шнурками 5*2.5 см білі" at bounding box center [133, 112] width 55 height 9
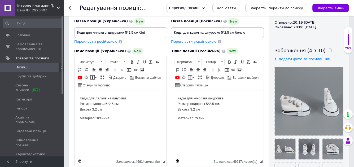
scroll to position [66, 0]
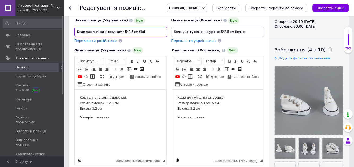
click at [151, 33] on input "Кеди для ляльки зі шнурками 5*2.5 см білі" at bounding box center [120, 32] width 93 height 11
type input "Кеди для ляльки зі шнурками 5*2.5 см бузкові"
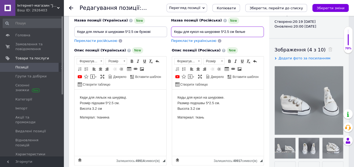
click at [242, 29] on input "Кеды для кукол на шнуровке 5*2.5 см белые" at bounding box center [217, 32] width 93 height 11
type input "Кеды для кукол на шнуровке 5*2.5 см сиреневые"
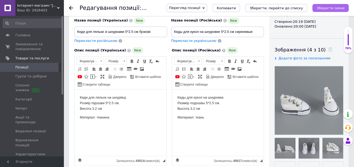
click at [331, 10] on icon "Зберегти зміни" at bounding box center [331, 8] width 28 height 4
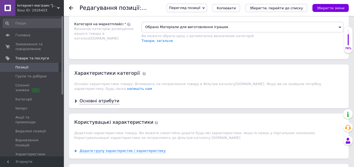
scroll to position [422, 0]
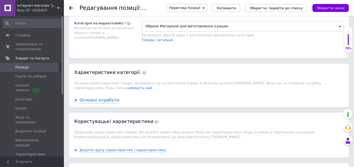
click at [94, 97] on div "Основні атрибути" at bounding box center [100, 100] width 40 height 6
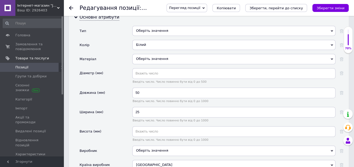
scroll to position [504, 0]
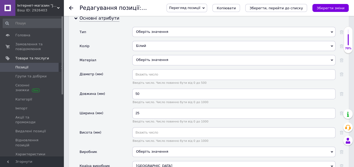
click at [155, 41] on div "Білий" at bounding box center [233, 46] width 203 height 10
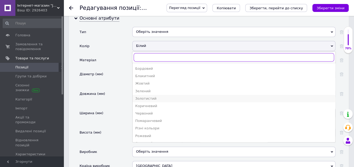
scroll to position [0, 0]
type input "a"
type input "ф"
type input "с"
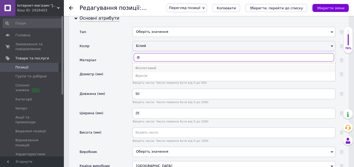
type input "ф"
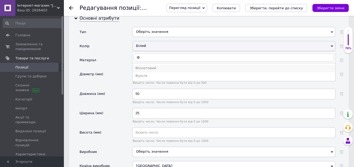
click at [153, 66] on div "Фіолетовий" at bounding box center [233, 68] width 197 height 5
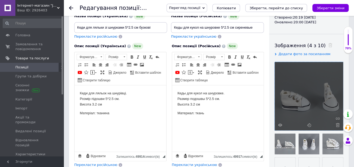
scroll to position [72, 0]
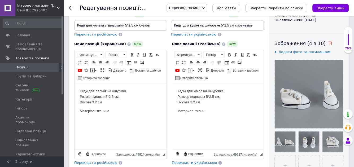
click at [328, 42] on use at bounding box center [330, 43] width 4 height 4
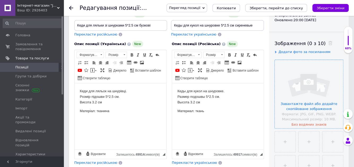
click at [304, 82] on input "file" at bounding box center [309, 94] width 68 height 68
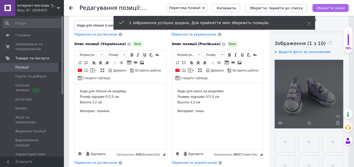
click at [324, 6] on icon "Зберегти зміни" at bounding box center [331, 8] width 28 height 4
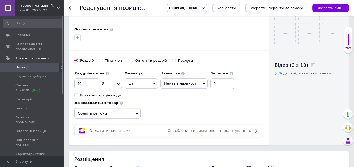
scroll to position [235, 0]
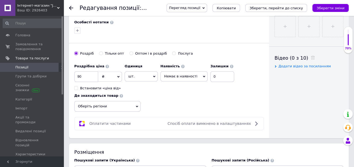
click at [168, 74] on span "Немає в наявності" at bounding box center [180, 76] width 33 height 4
click at [176, 85] on li "В наявності" at bounding box center [184, 87] width 47 height 7
click at [101, 97] on div "Де знаходиться товар Оберіть регіони" at bounding box center [107, 101] width 66 height 21
click at [100, 102] on span "Оберіть регіони" at bounding box center [107, 106] width 66 height 11
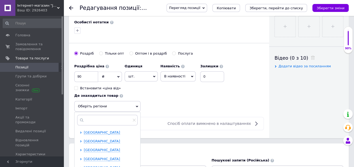
scroll to position [59, 0]
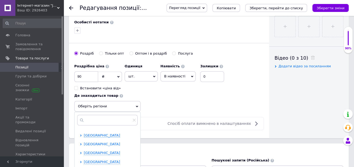
click at [100, 142] on span "[GEOGRAPHIC_DATA]" at bounding box center [102, 144] width 36 height 4
click at [93, 151] on span "[GEOGRAPHIC_DATA]" at bounding box center [111, 153] width 36 height 4
checkbox input "true"
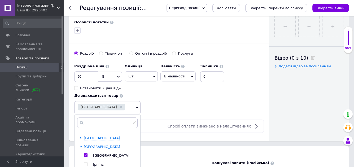
scroll to position [270, 0]
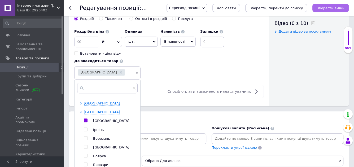
click at [335, 4] on button "Зберегти зміни" at bounding box center [330, 8] width 36 height 8
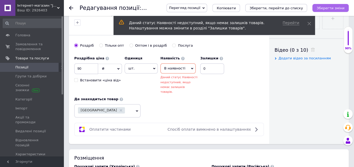
scroll to position [240, 0]
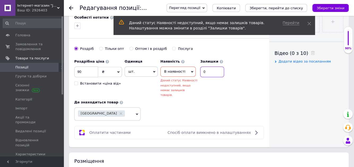
click at [212, 67] on input "0" at bounding box center [212, 72] width 24 height 11
type input "1"
click at [327, 2] on div "Перегляд позиції Зберегти та переглянути на сайті Зберегти та переглянути на ма…" at bounding box center [252, 8] width 193 height 16
click at [327, 7] on icon "Зберегти зміни" at bounding box center [331, 8] width 28 height 4
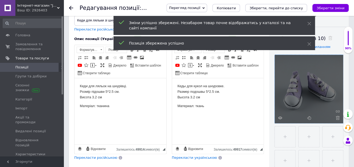
scroll to position [0, 0]
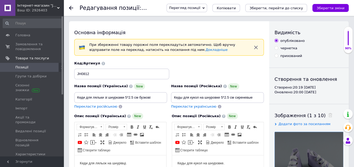
click at [31, 67] on span "Позиції" at bounding box center [32, 67] width 34 height 5
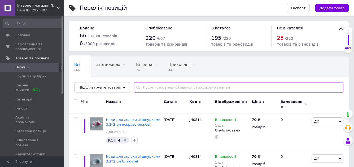
click at [170, 93] on input "text" at bounding box center [239, 87] width 210 height 11
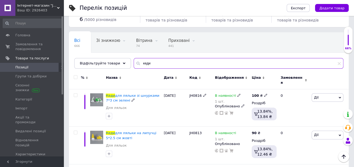
scroll to position [19, 0]
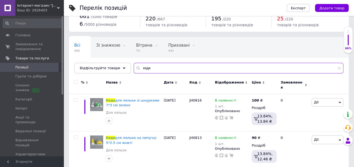
type input "кеди"
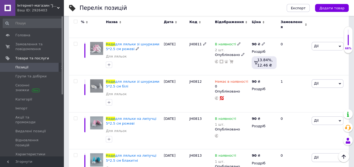
scroll to position [225, 0]
click at [28, 67] on span "Позиції" at bounding box center [32, 67] width 34 height 5
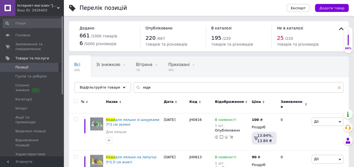
click at [339, 89] on icon at bounding box center [339, 87] width 3 height 3
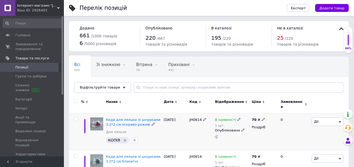
click at [125, 141] on icon "Видалити мітку" at bounding box center [125, 140] width 4 height 4
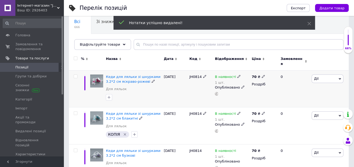
scroll to position [45, 0]
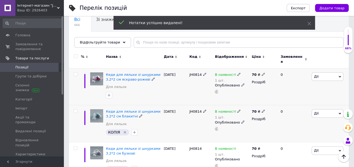
click at [126, 133] on icon "Видалити мітку" at bounding box center [125, 132] width 4 height 4
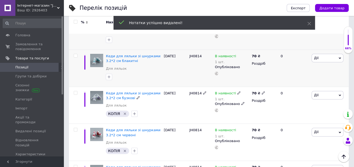
scroll to position [101, 0]
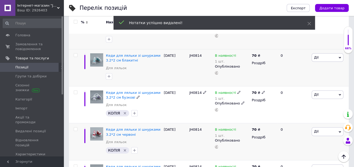
click at [126, 152] on icon "Видалити мітку" at bounding box center [125, 150] width 2 height 2
click at [126, 114] on icon "Видалити мітку" at bounding box center [125, 113] width 2 height 2
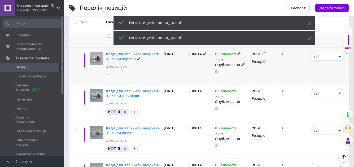
scroll to position [179, 0]
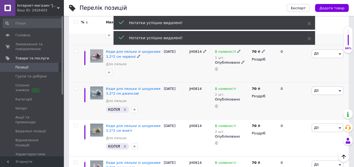
click at [126, 111] on icon "Видалити мітку" at bounding box center [125, 109] width 2 height 2
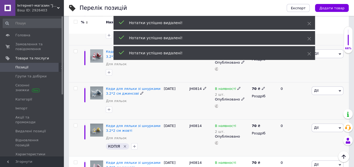
click at [126, 149] on icon "Видалити мітку" at bounding box center [125, 146] width 4 height 4
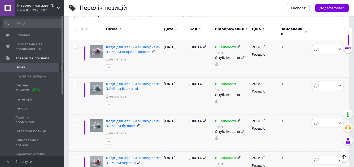
scroll to position [31, 0]
